Goal: Book appointment/travel/reservation

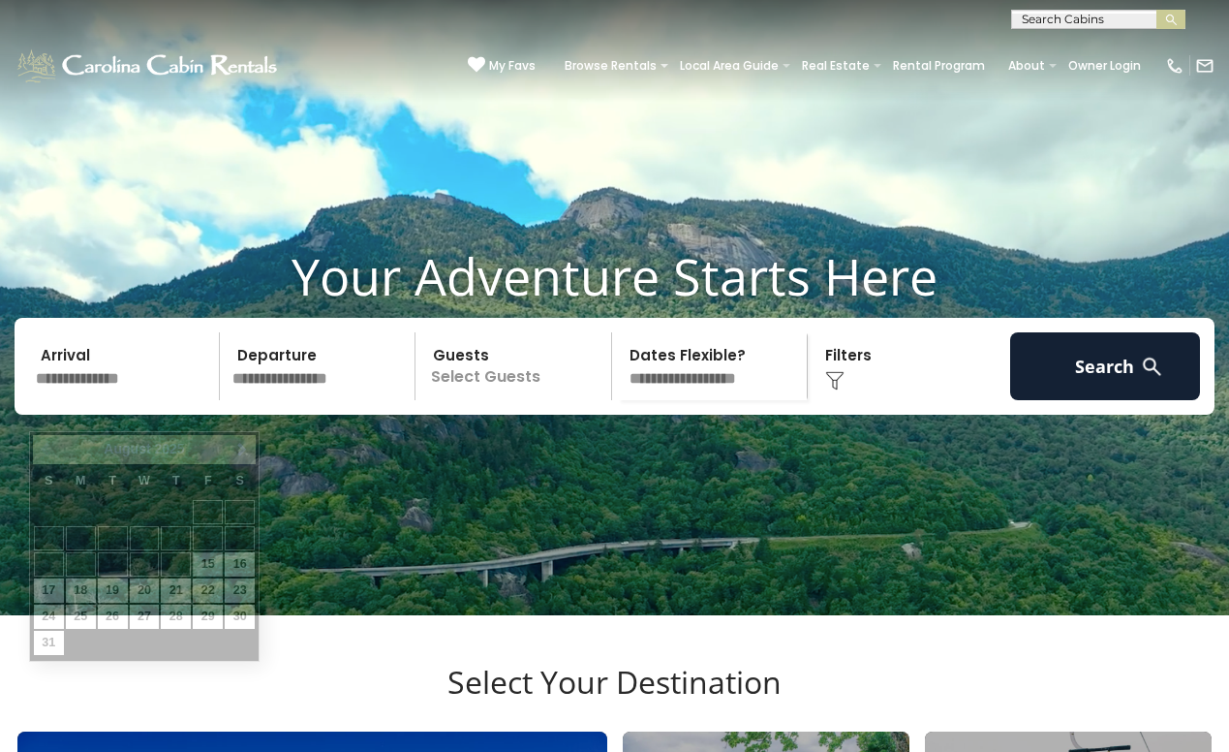
click at [137, 400] on input "text" at bounding box center [124, 366] width 191 height 68
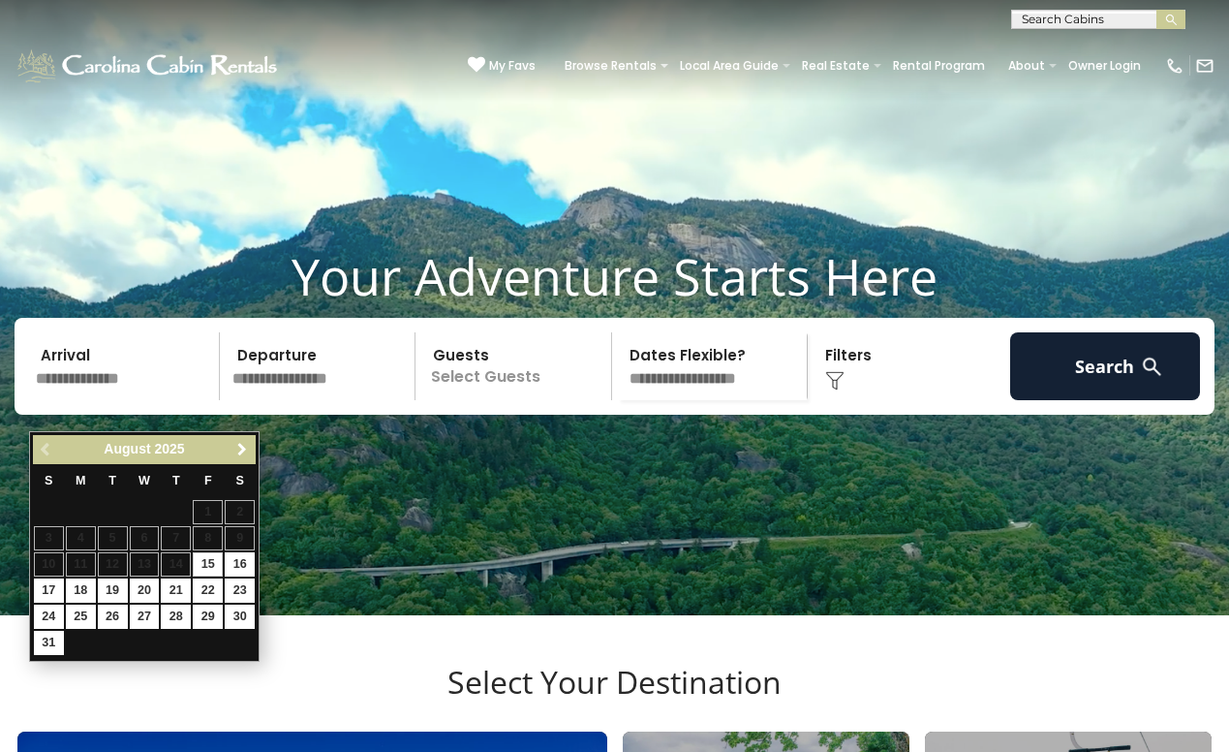
click at [244, 450] on span "Next" at bounding box center [241, 449] width 15 height 15
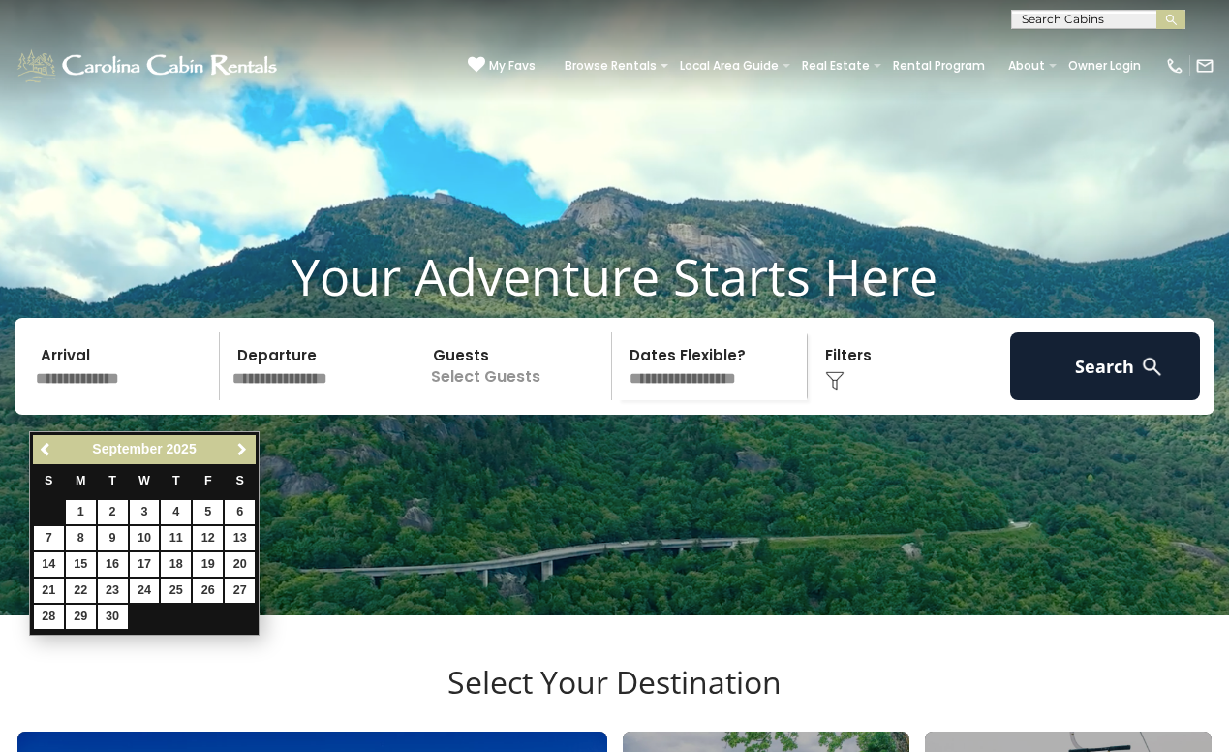
click at [244, 450] on span "Next" at bounding box center [241, 449] width 15 height 15
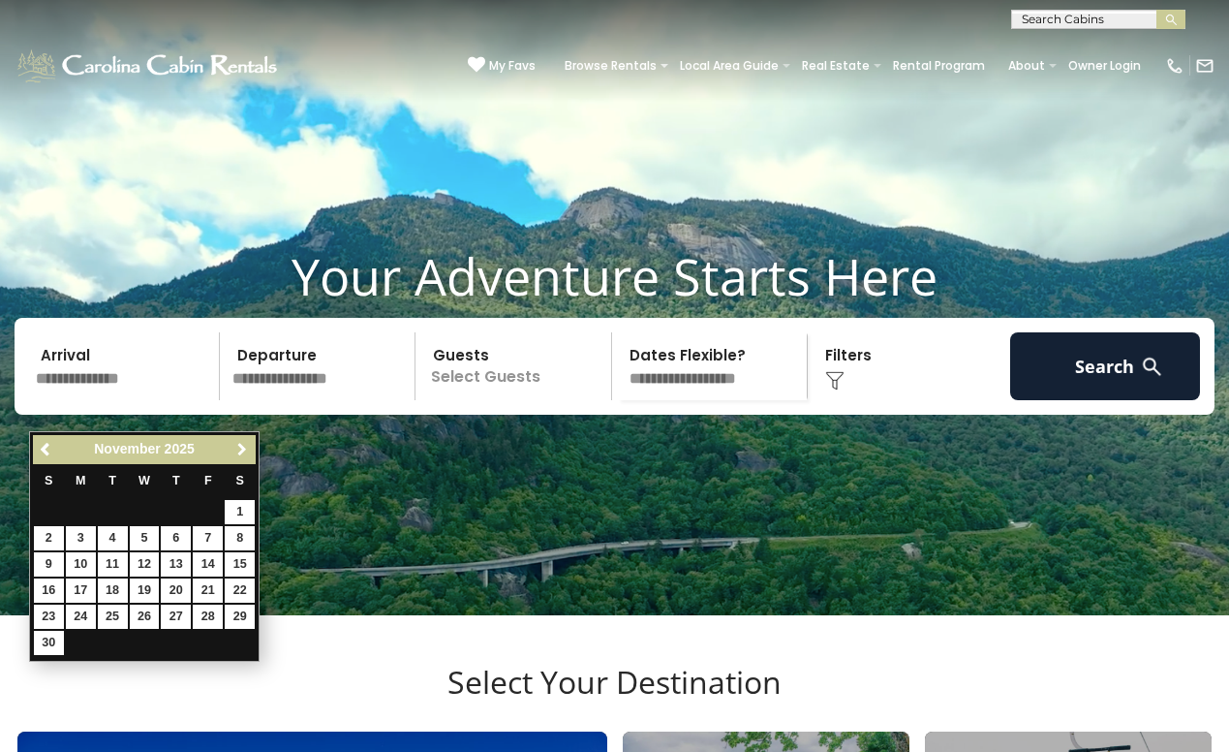
click at [244, 450] on span "Next" at bounding box center [241, 449] width 15 height 15
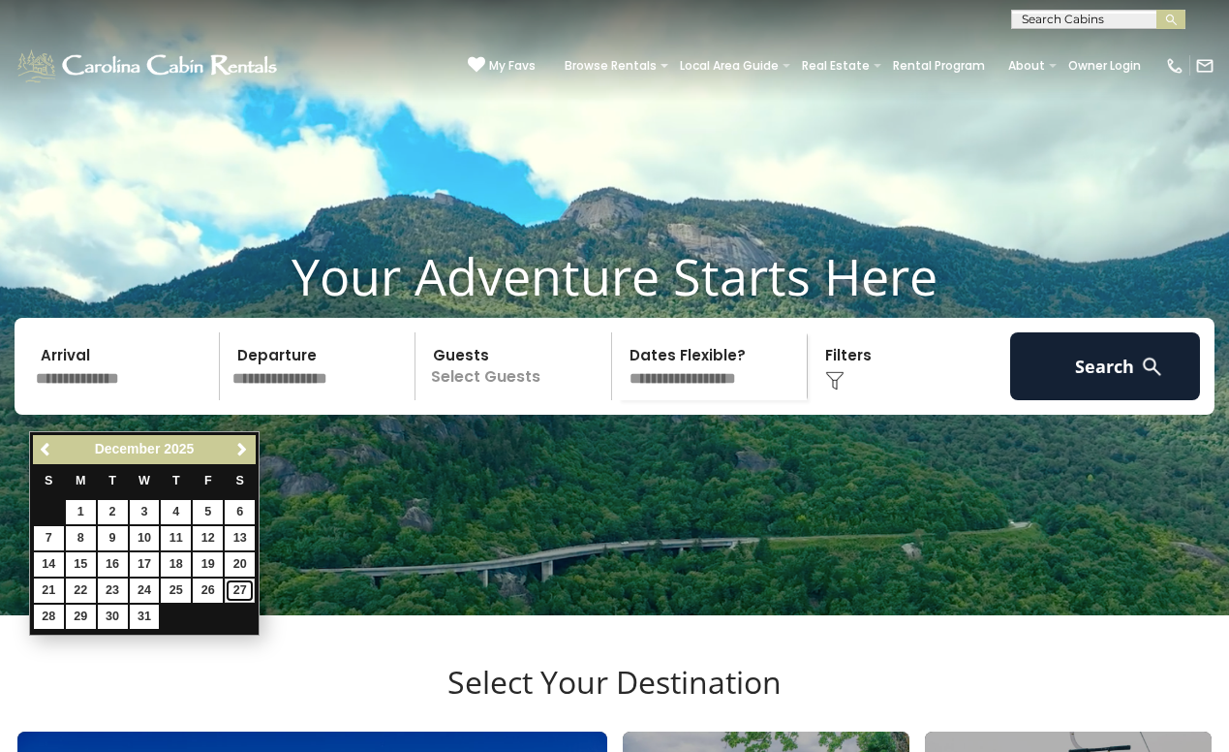
click at [241, 592] on link "27" at bounding box center [240, 590] width 30 height 24
type input "********"
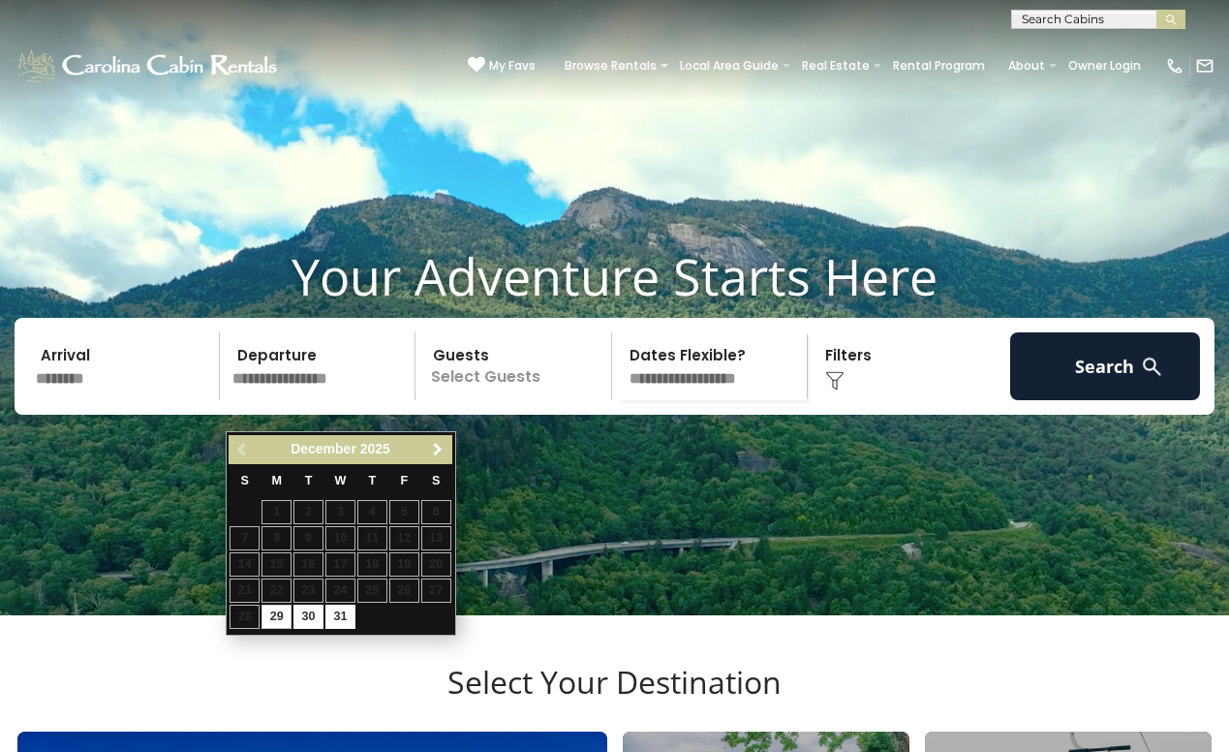
click at [444, 451] on span "Next" at bounding box center [437, 449] width 15 height 15
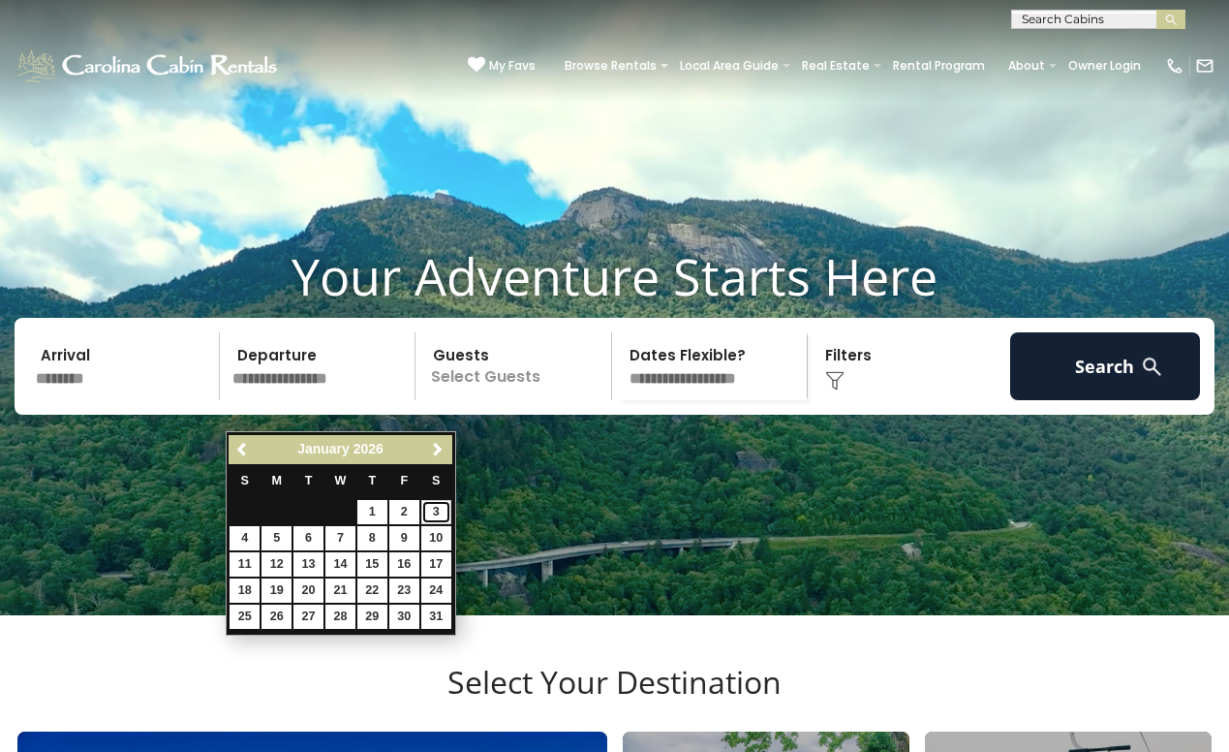
click at [434, 512] on link "3" at bounding box center [436, 512] width 30 height 24
type input "******"
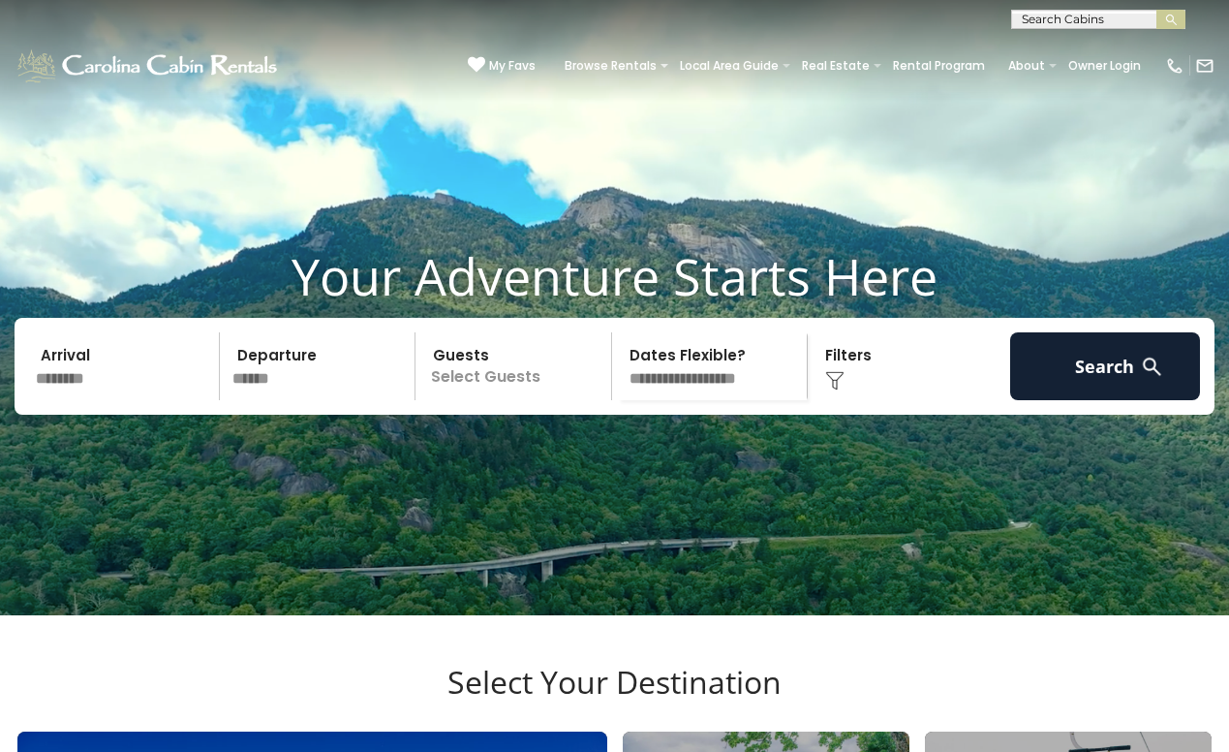
click at [550, 400] on p "Select Guests" at bounding box center [516, 366] width 190 height 68
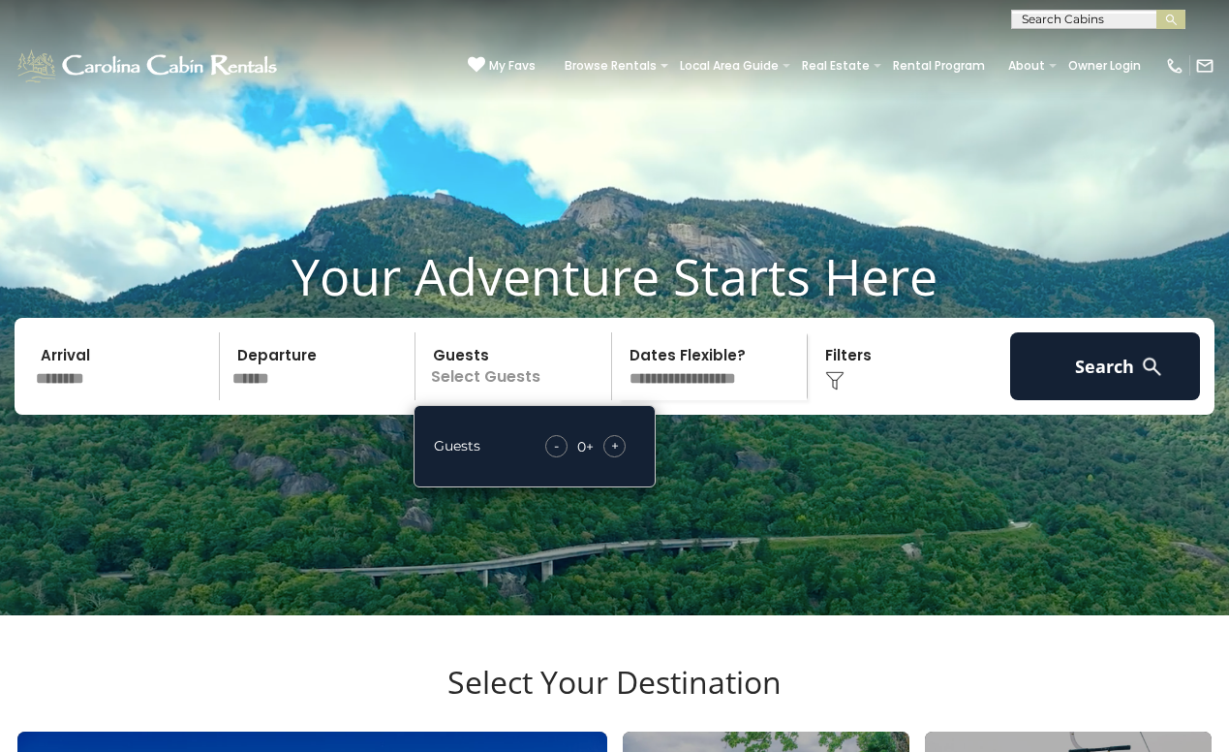
click at [614, 455] on span "+" at bounding box center [615, 445] width 8 height 19
drag, startPoint x: 614, startPoint y: 472, endPoint x: 771, endPoint y: 406, distance: 170.2
click at [771, 400] on select "**********" at bounding box center [713, 366] width 190 height 68
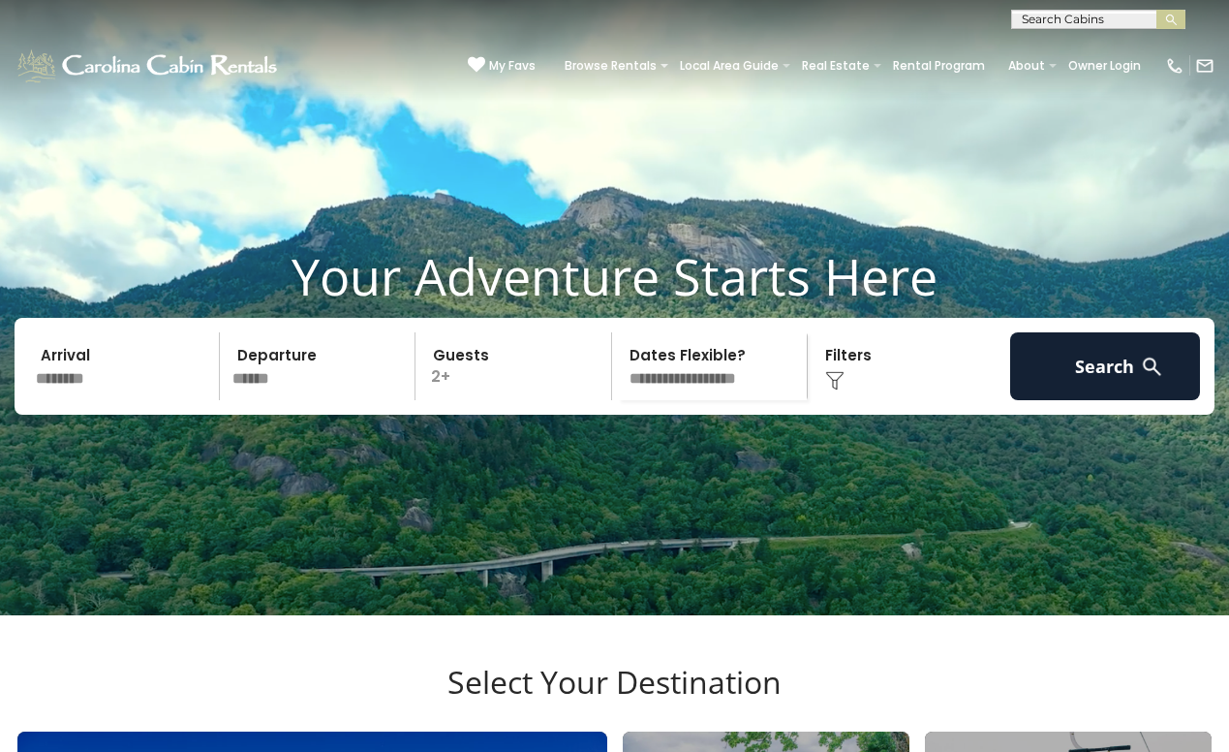
drag, startPoint x: 772, startPoint y: 406, endPoint x: 774, endPoint y: 394, distance: 11.8
click at [774, 397] on select "**********" at bounding box center [713, 366] width 190 height 68
click at [840, 390] on img at bounding box center [834, 380] width 19 height 19
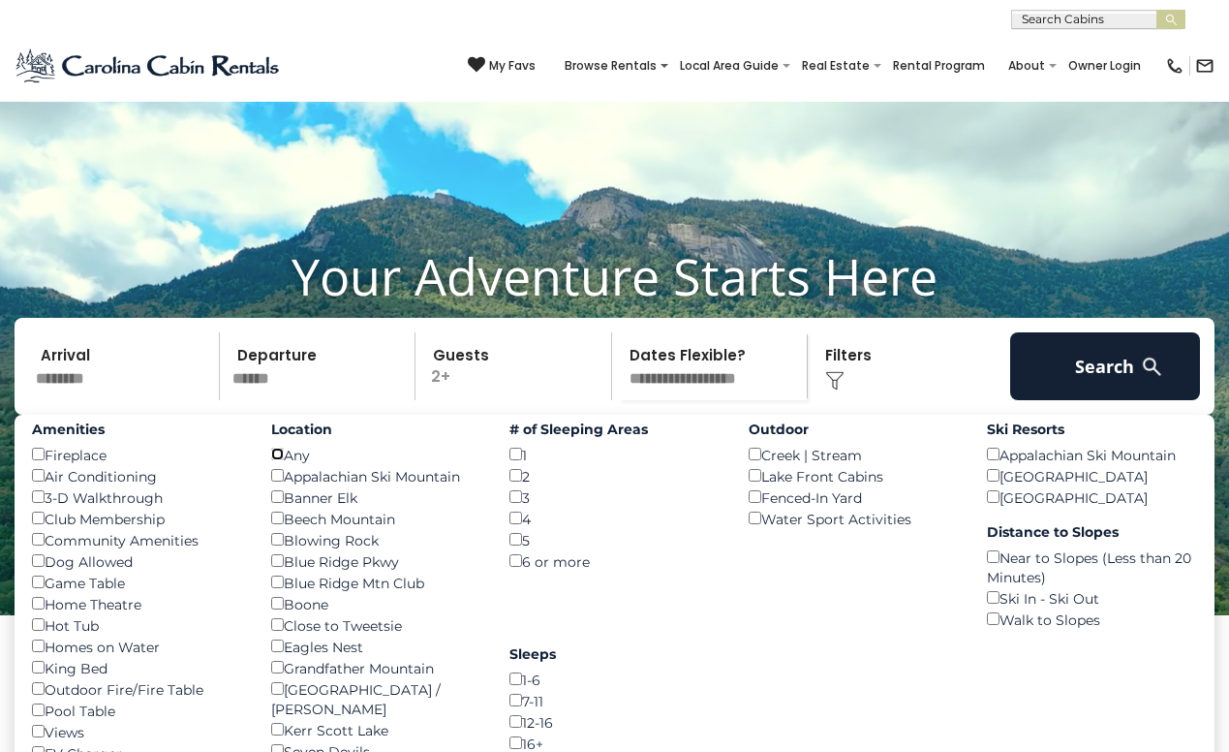
scroll to position [291, 0]
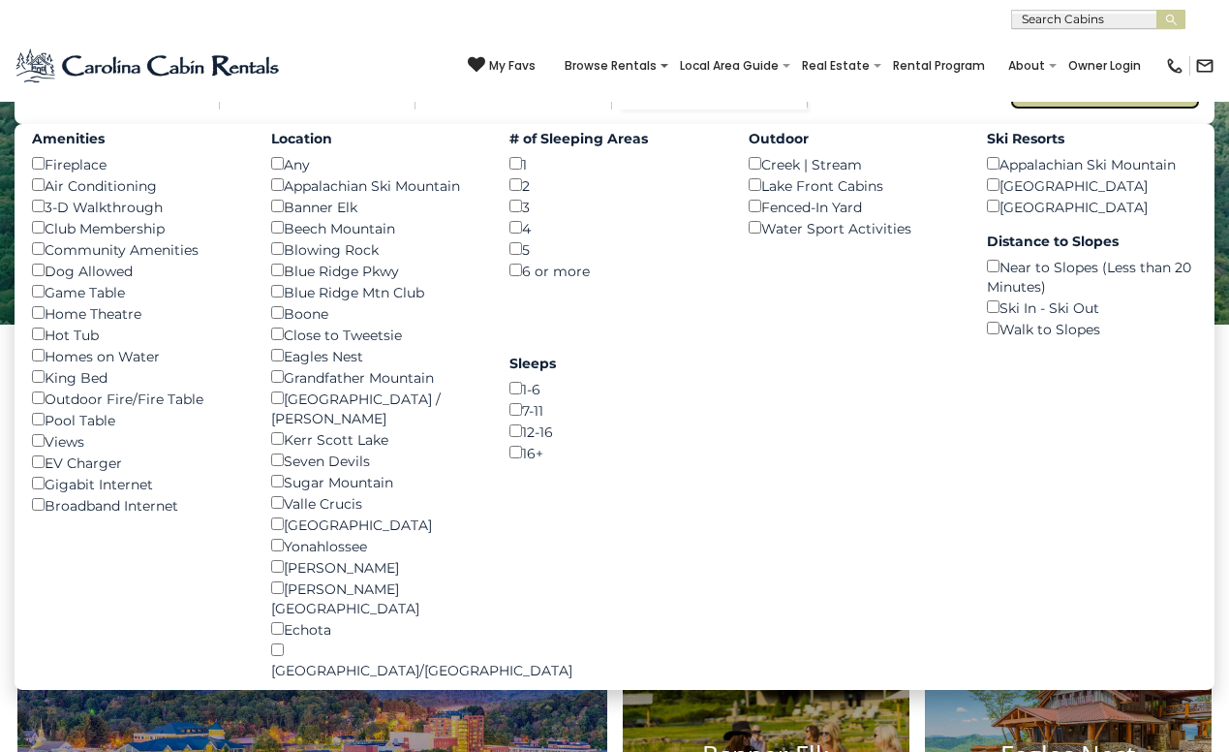
click at [1092, 109] on button "Search" at bounding box center [1105, 76] width 191 height 68
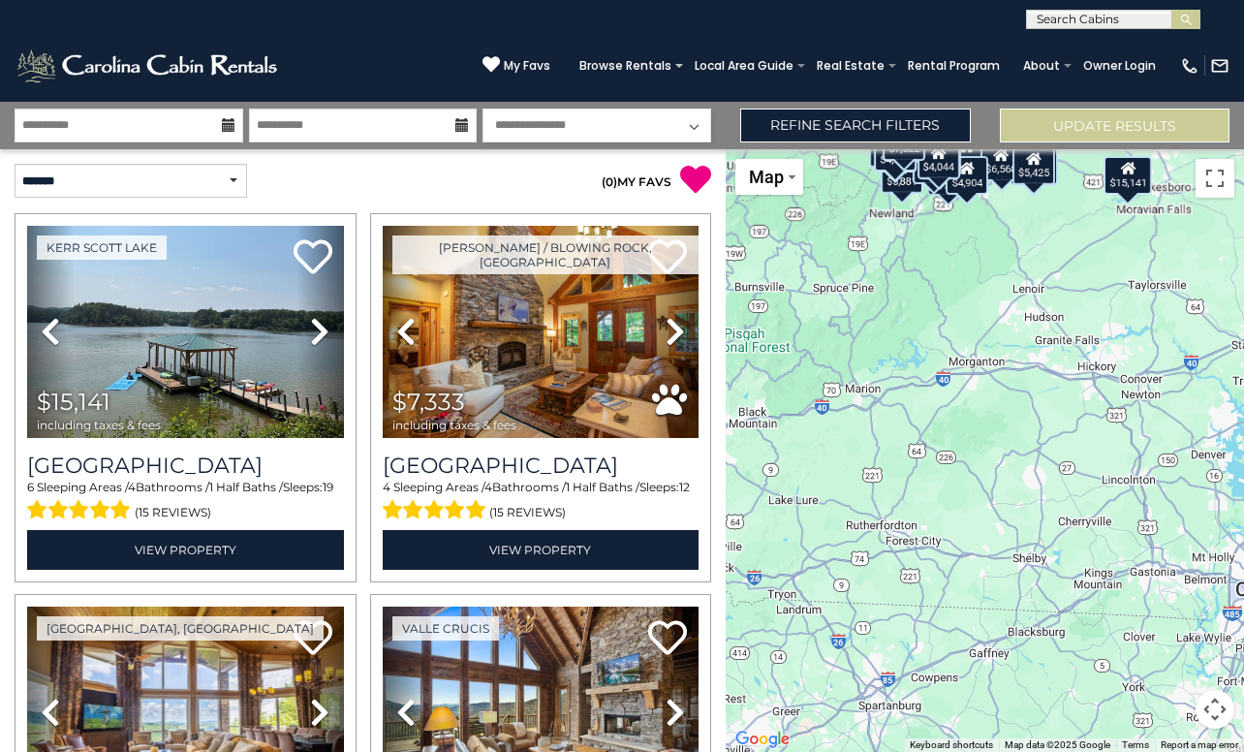
drag, startPoint x: 979, startPoint y: 487, endPoint x: 960, endPoint y: 346, distance: 142.7
click at [962, 340] on div "$15,141 $7,333 $9,729 $9,439 $6,988 $13,907 $8,847 $10,679 $16,384 $11,747 $5,8…" at bounding box center [985, 450] width 518 height 603
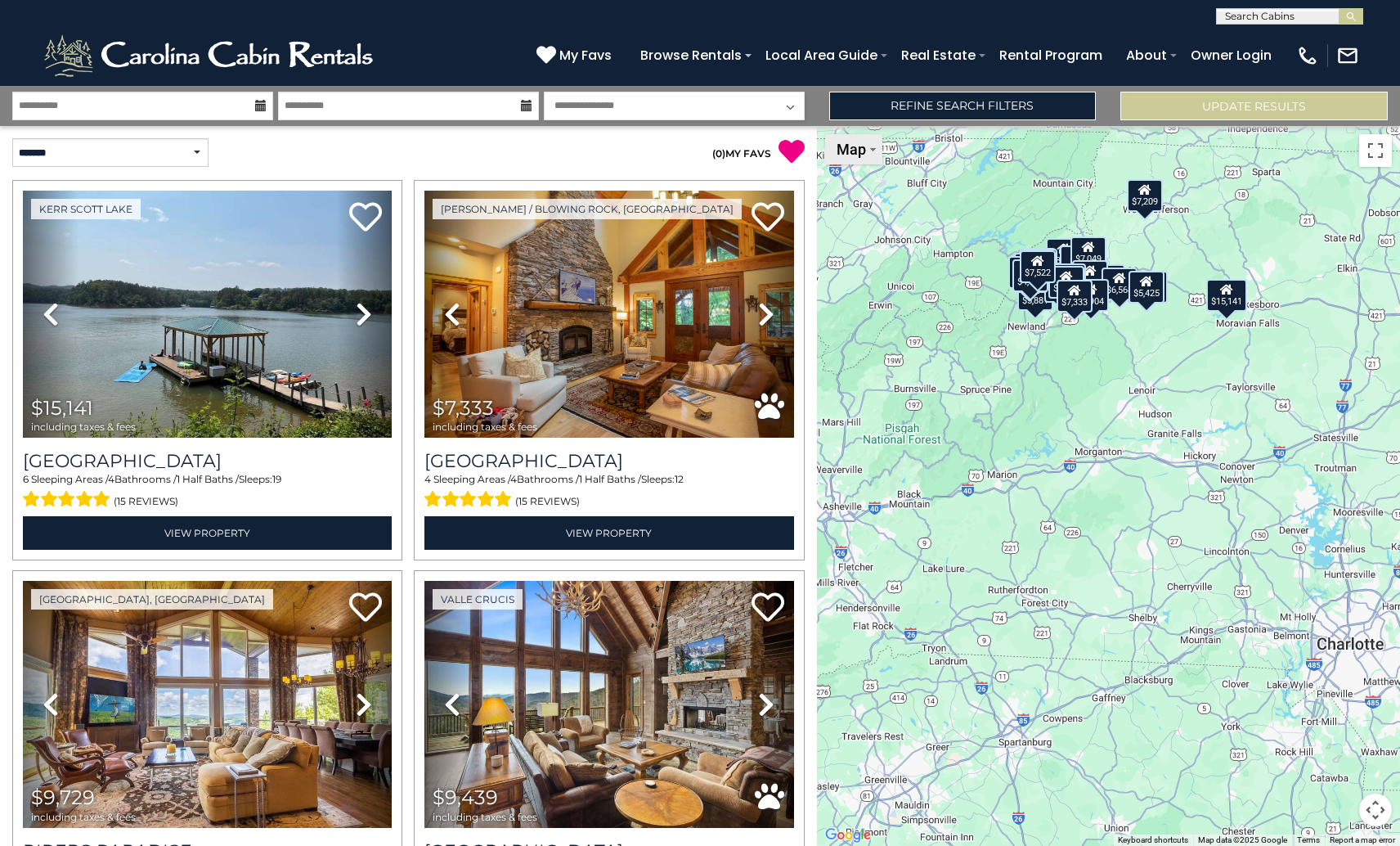
click at [844, 154] on span "Map" at bounding box center [851, 149] width 30 height 17
click at [851, 171] on li "Satellite" at bounding box center [874, 179] width 95 height 25
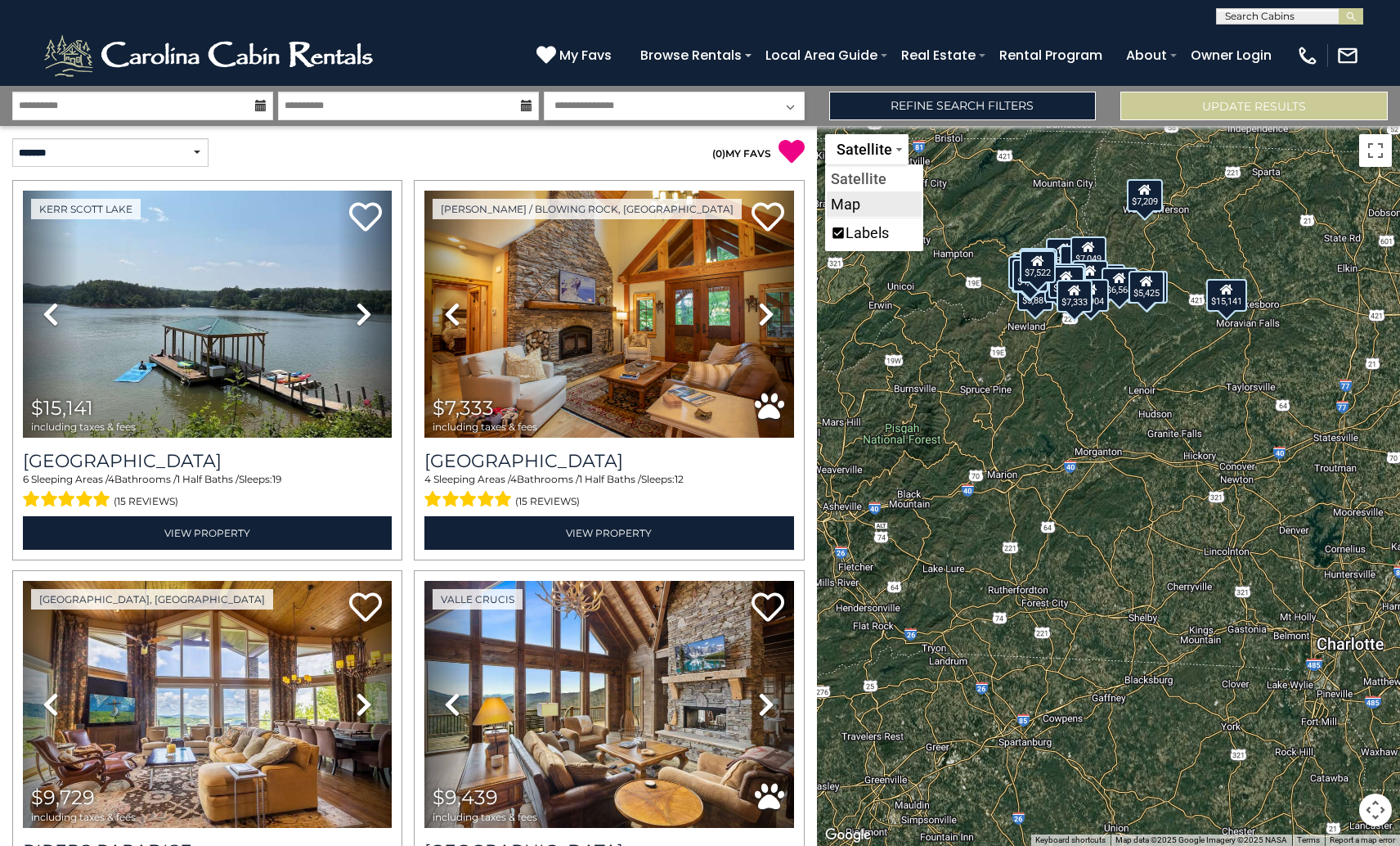
click at [851, 209] on li "Map" at bounding box center [874, 204] width 95 height 25
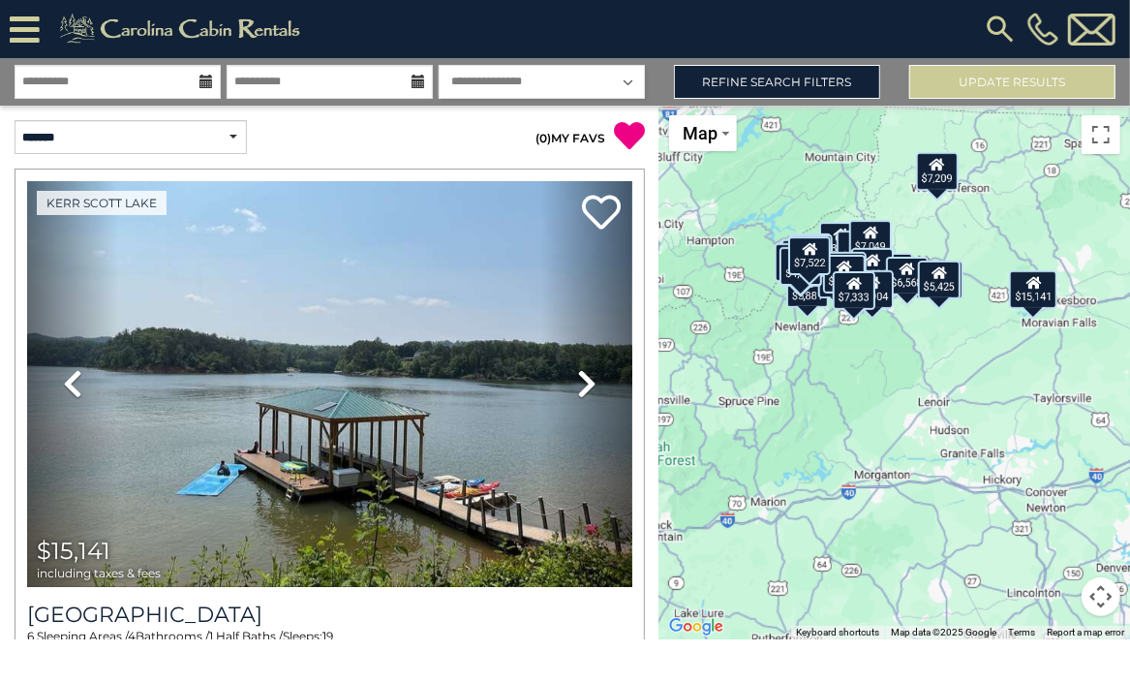
drag, startPoint x: 896, startPoint y: 254, endPoint x: 893, endPoint y: 402, distance: 148.2
click at [893, 402] on div "$15,141 $7,333 $9,729 $9,439 $6,988 $13,907 $8,847 $10,679 $16,384 $11,747 $5,8…" at bounding box center [895, 373] width 471 height 534
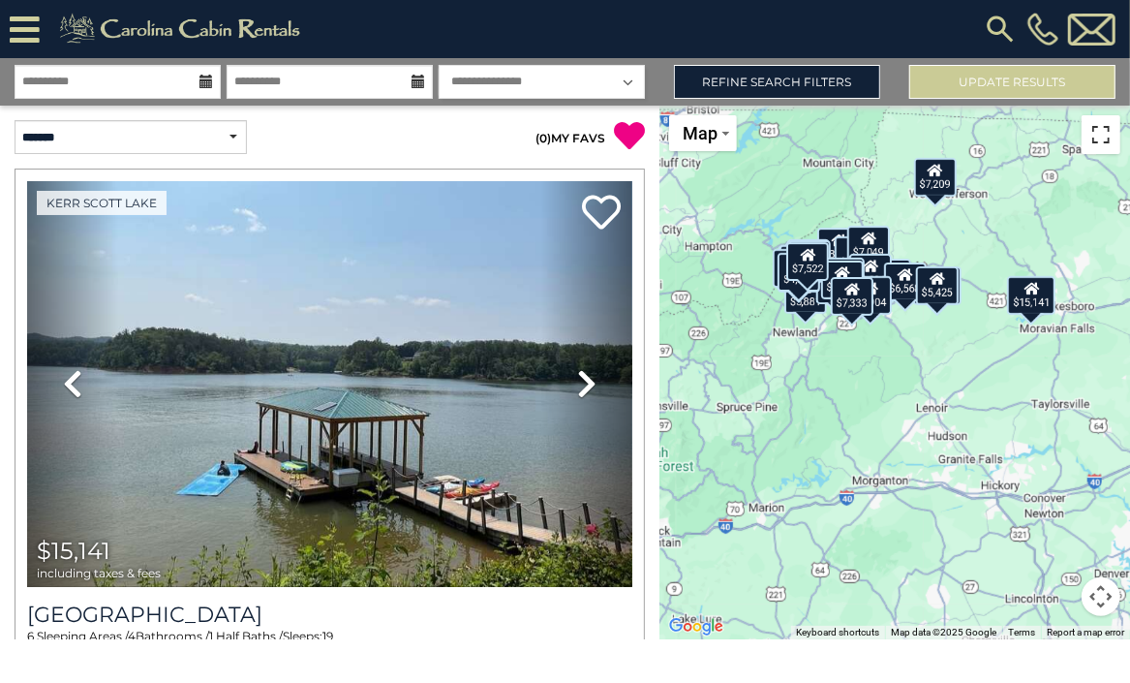
click at [1101, 134] on button "Toggle fullscreen view" at bounding box center [1101, 134] width 39 height 39
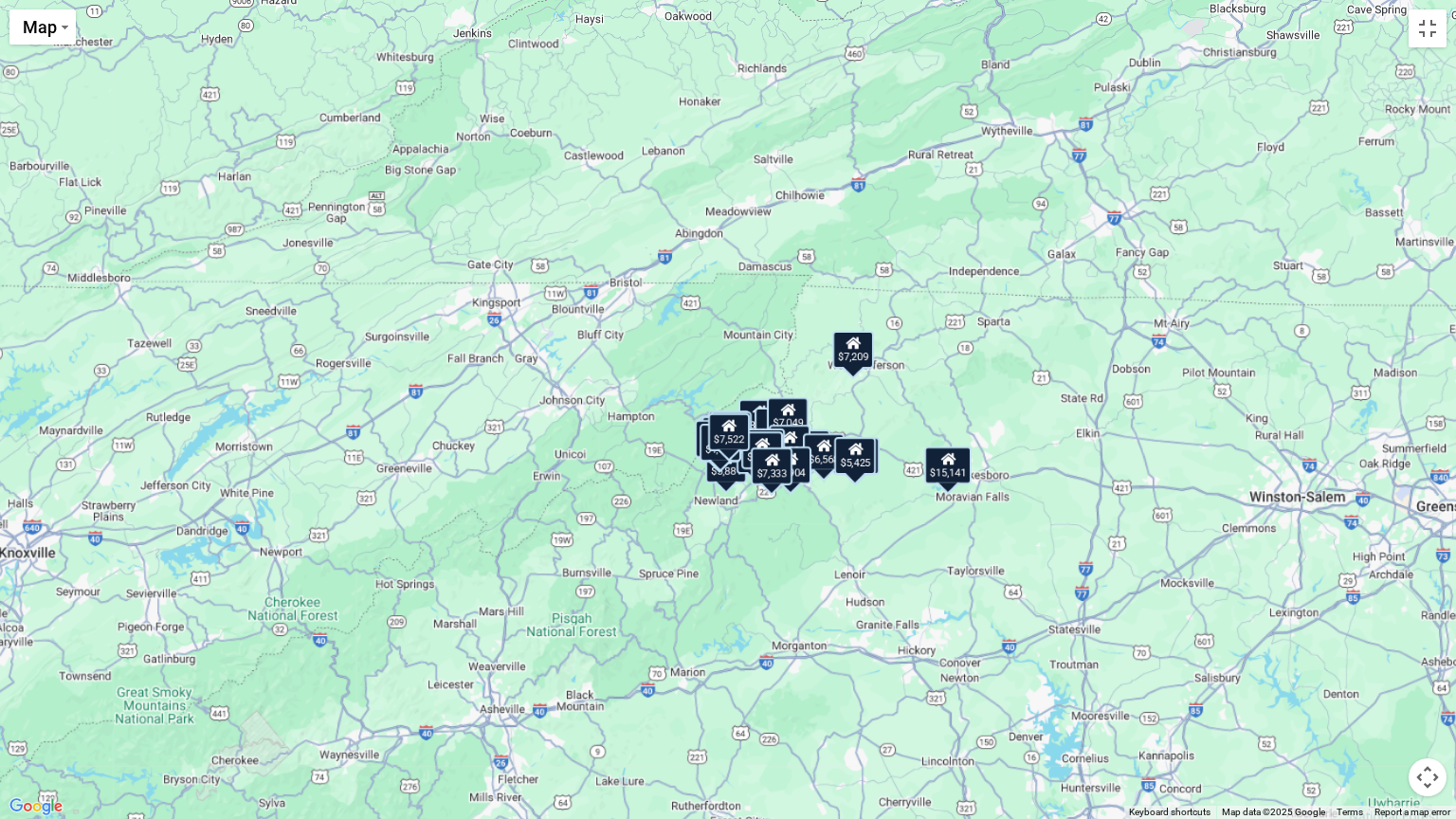
drag, startPoint x: 802, startPoint y: 412, endPoint x: 826, endPoint y: 455, distance: 49.2
click at [826, 456] on div "$6,568" at bounding box center [823, 452] width 42 height 38
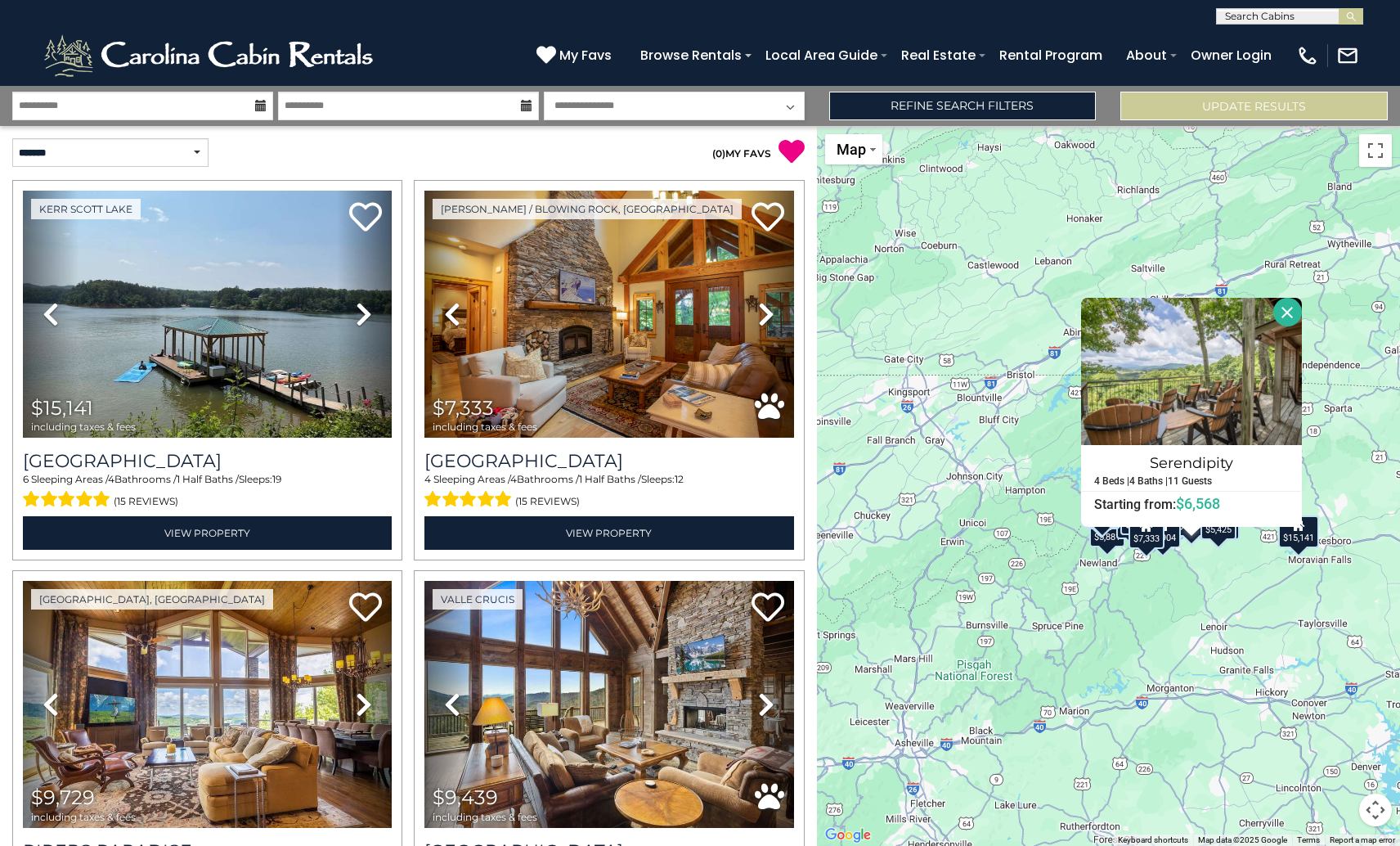
click at [1050, 311] on button "Close" at bounding box center [1288, 312] width 29 height 29
